Goal: Find specific page/section: Find specific page/section

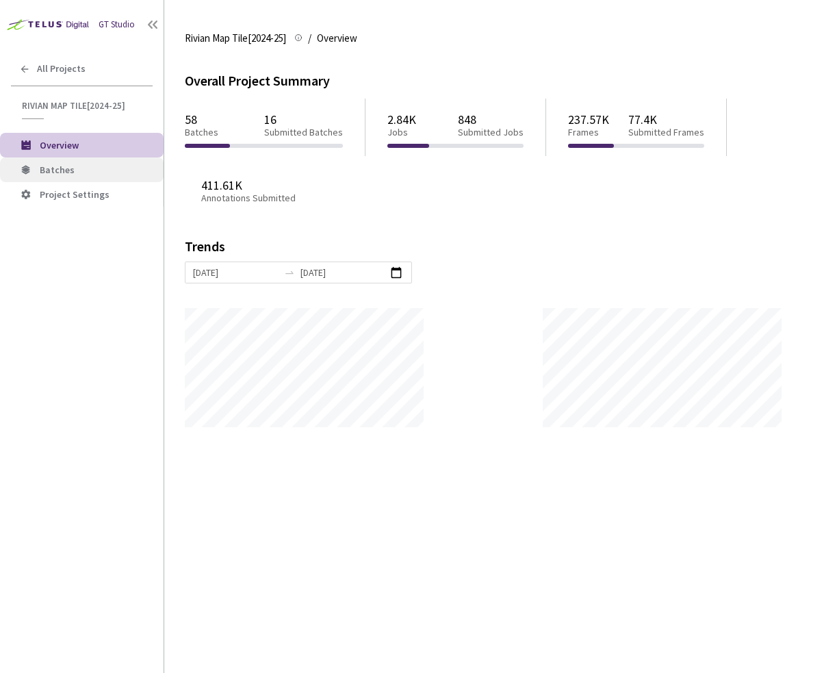
click at [90, 163] on li "Batches" at bounding box center [82, 169] width 164 height 25
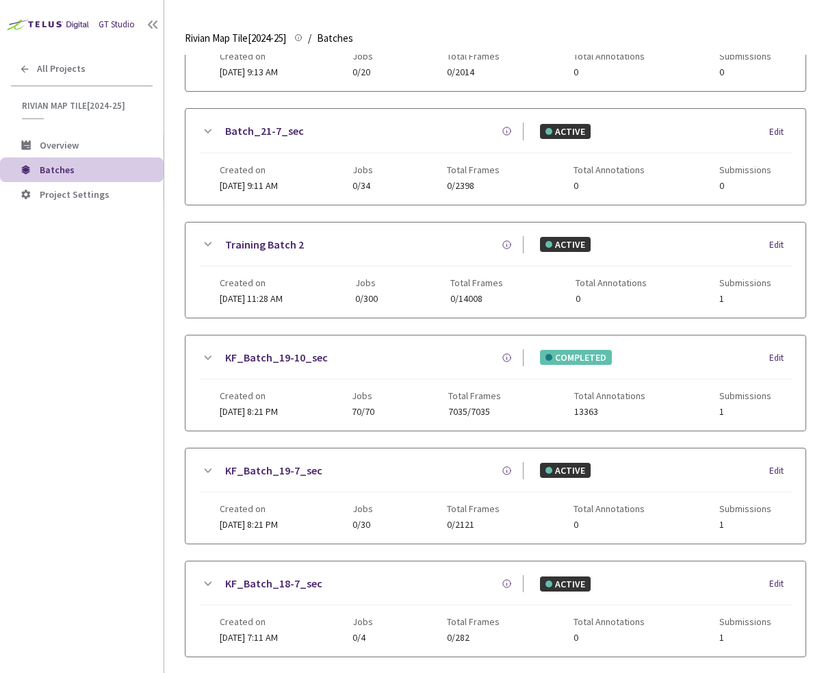
scroll to position [728, 0]
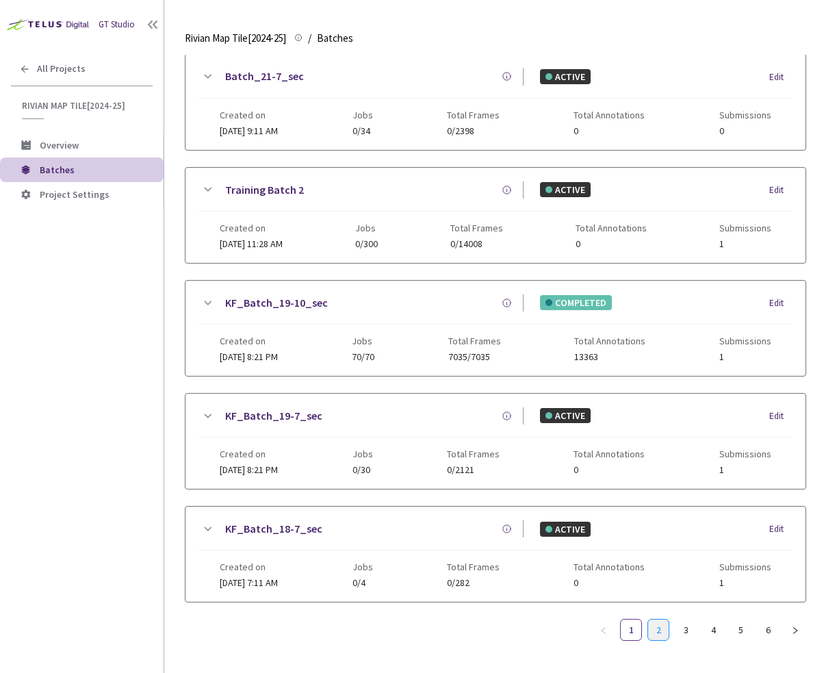
click at [660, 625] on link "2" at bounding box center [658, 629] width 21 height 21
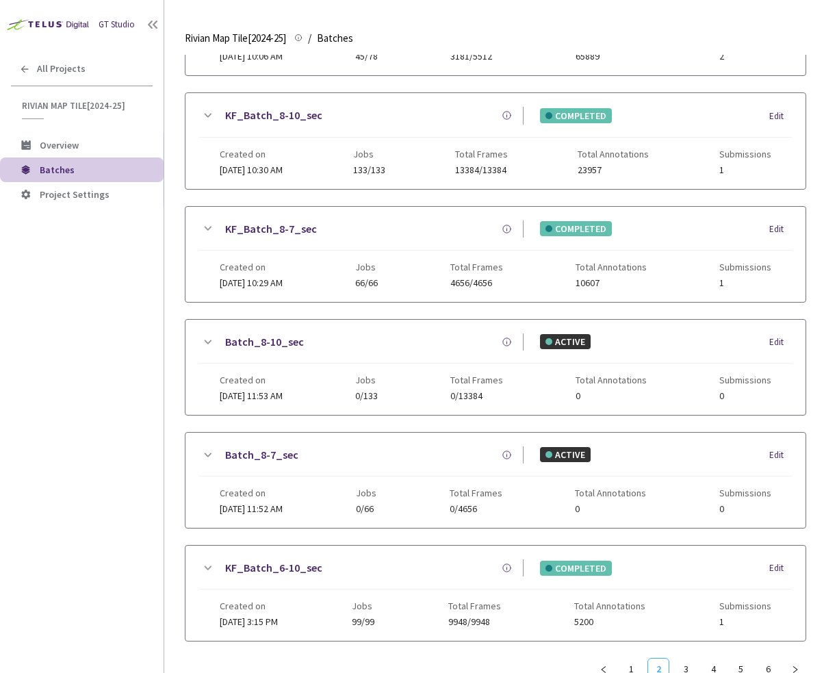
scroll to position [717, 0]
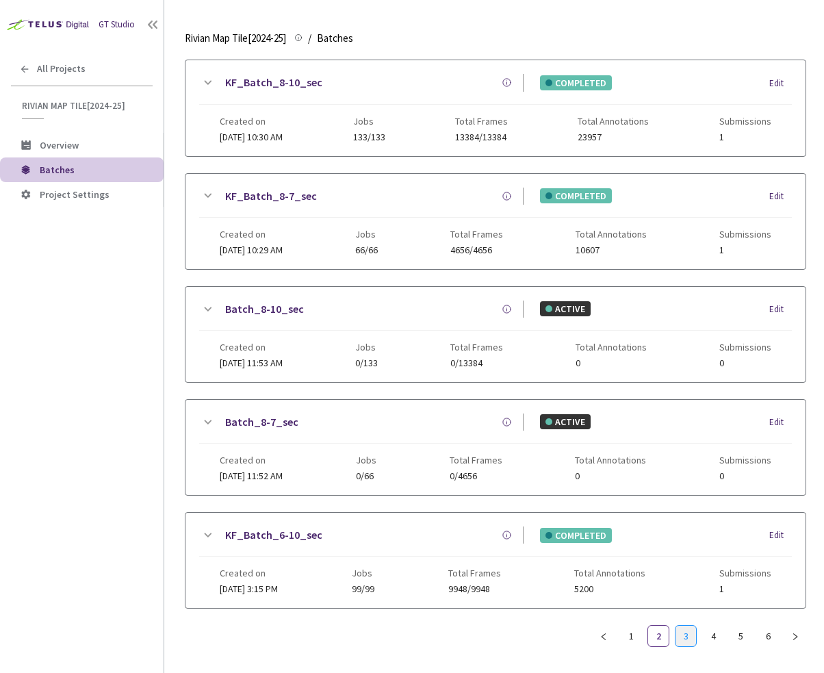
click at [684, 626] on link "3" at bounding box center [686, 636] width 21 height 21
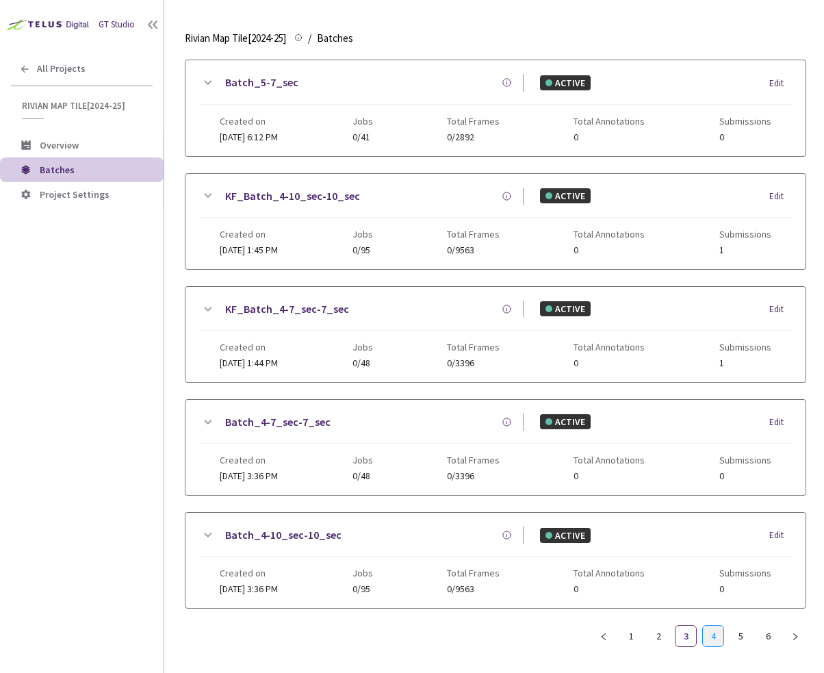
click at [714, 634] on link "4" at bounding box center [713, 636] width 21 height 21
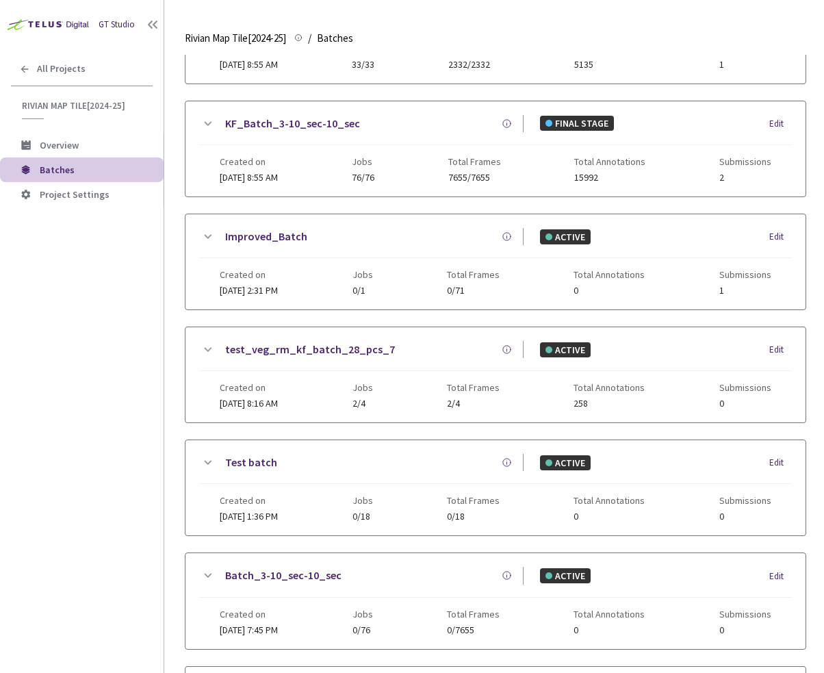
scroll to position [0, 0]
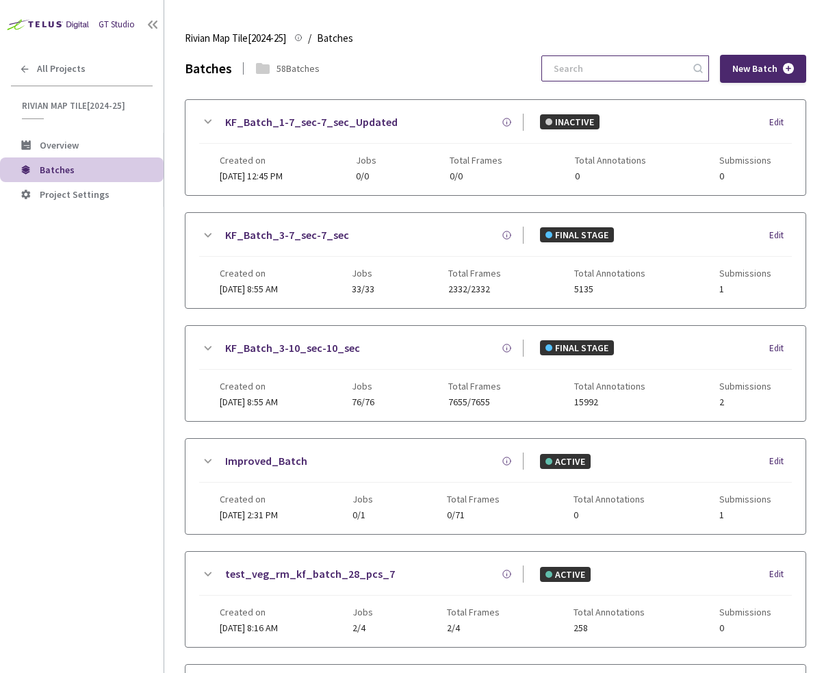
click at [630, 72] on input at bounding box center [619, 68] width 146 height 25
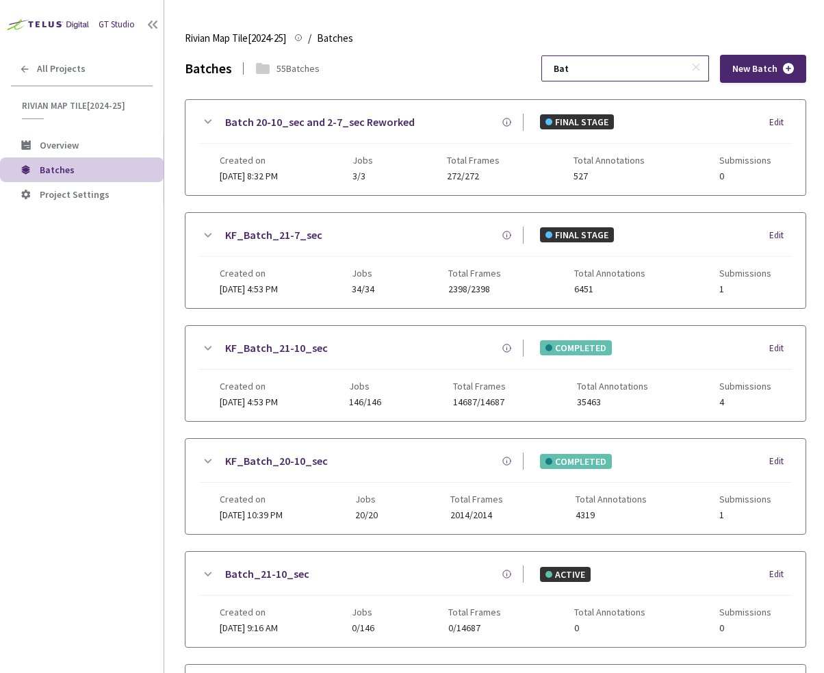
type input "Bat"
click at [693, 68] on icon at bounding box center [696, 67] width 10 height 10
click at [634, 59] on input at bounding box center [619, 68] width 146 height 25
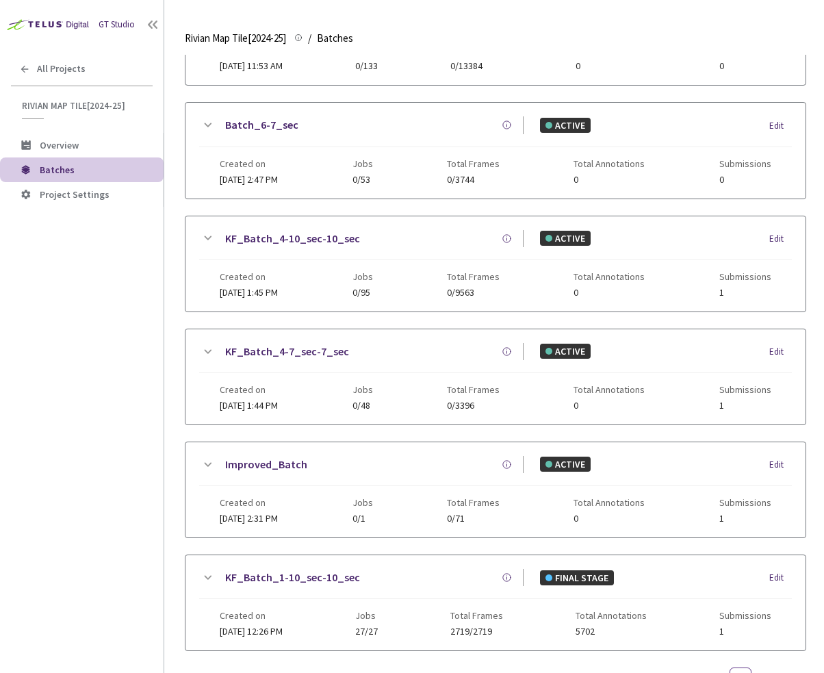
scroll to position [717, 0]
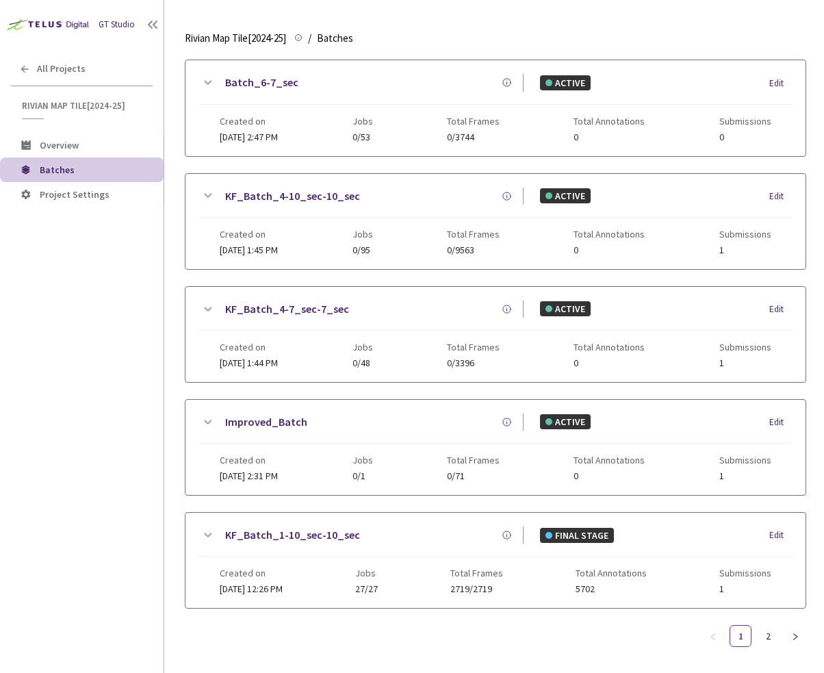
type input "11"
